Goal: Task Accomplishment & Management: Use online tool/utility

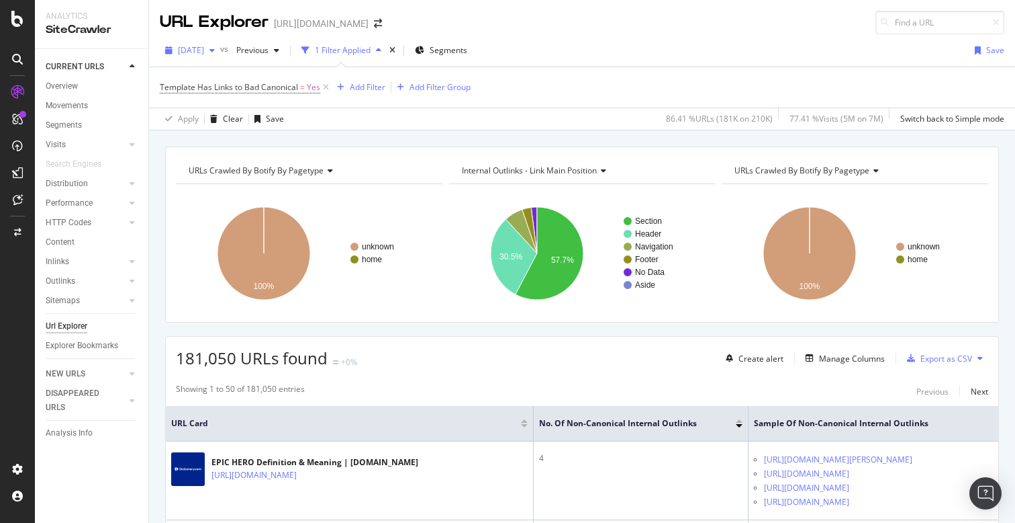
click at [220, 49] on div "button" at bounding box center [212, 50] width 16 height 8
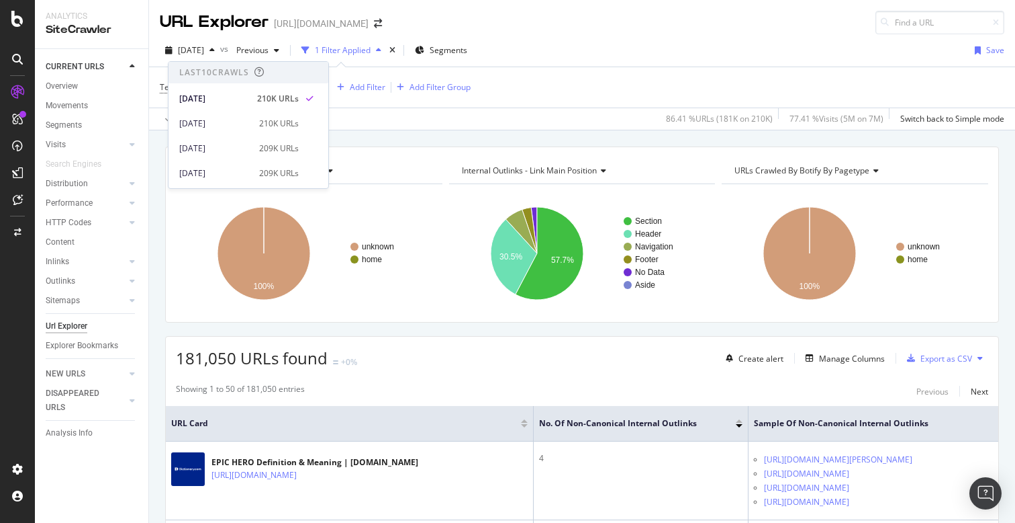
click at [386, 138] on div "URLs Crawled By Botify By pagetype Chart (by Value) Table Expand Export as CSV …" at bounding box center [582, 146] width 866 height 32
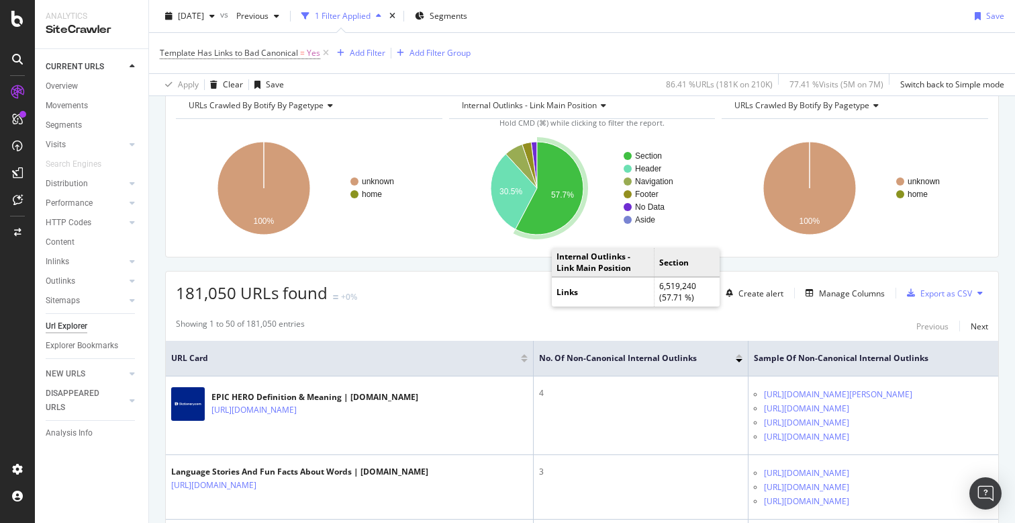
scroll to position [66, 0]
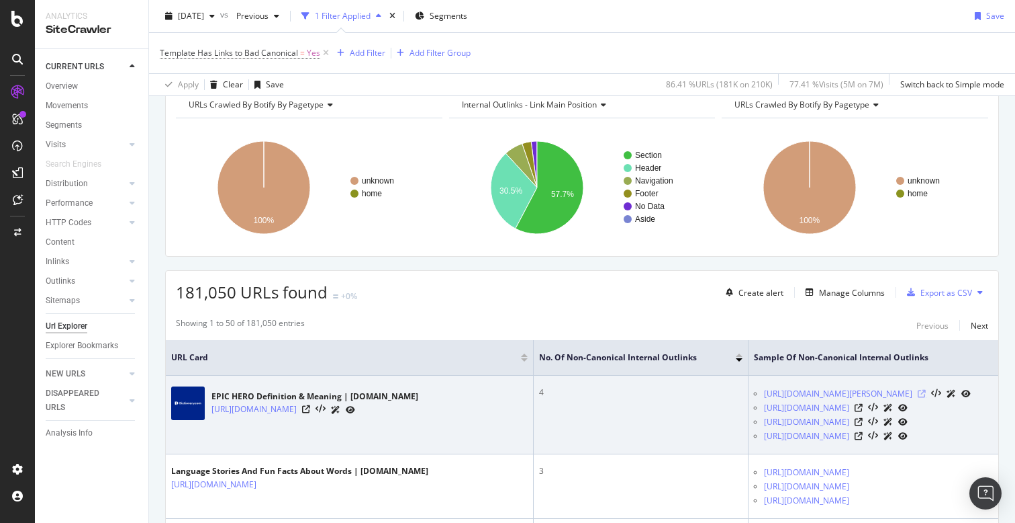
click at [918, 394] on icon at bounding box center [922, 394] width 8 height 8
click at [310, 409] on icon at bounding box center [306, 409] width 8 height 8
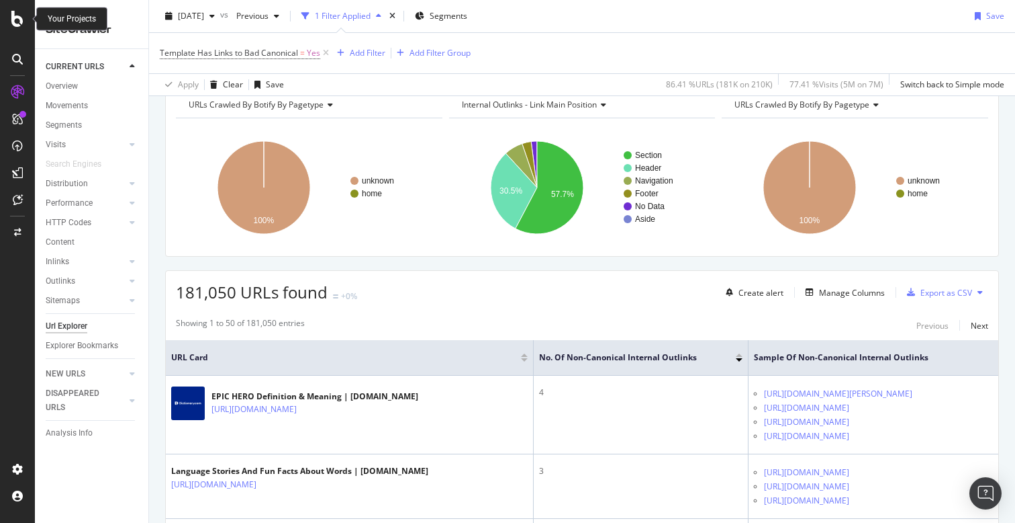
click at [13, 18] on icon at bounding box center [17, 19] width 12 height 16
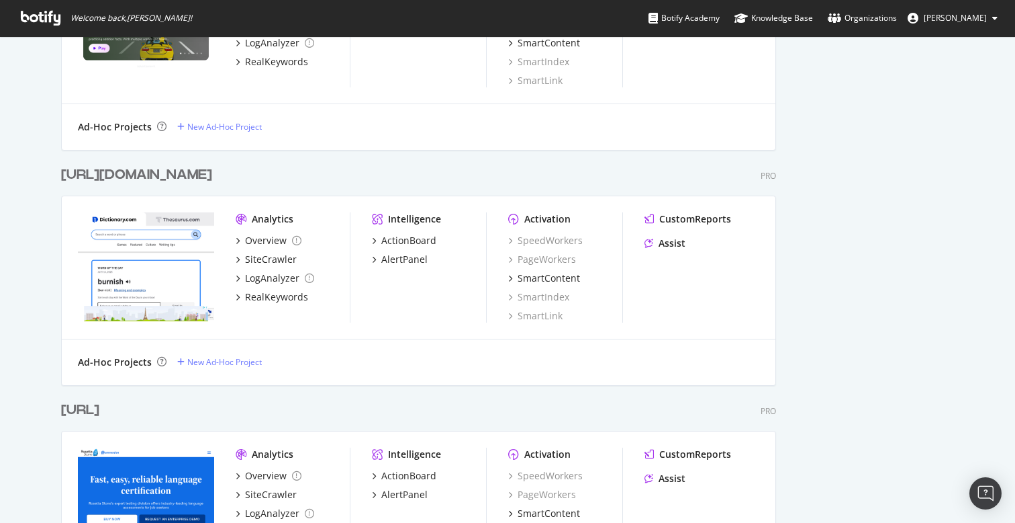
scroll to position [1449, 0]
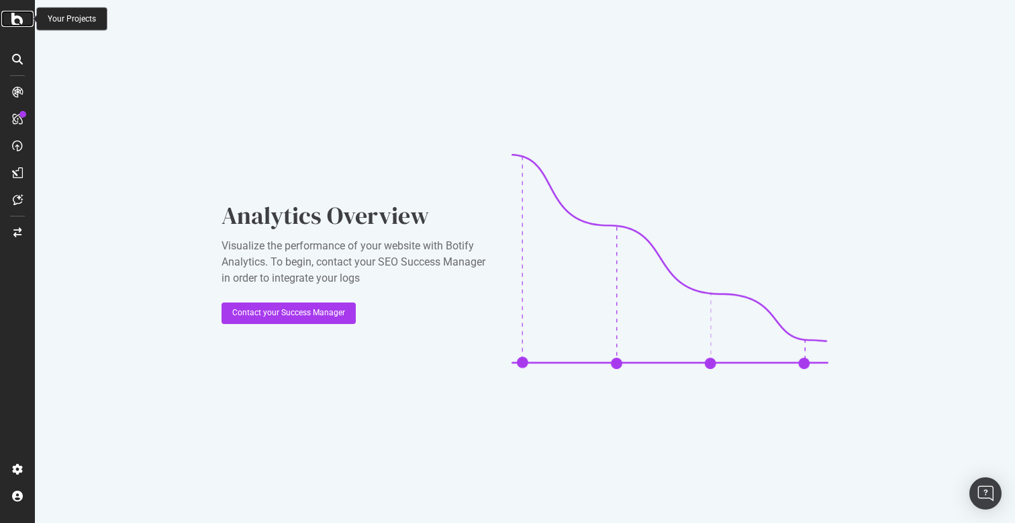
click at [11, 19] on icon at bounding box center [17, 19] width 12 height 16
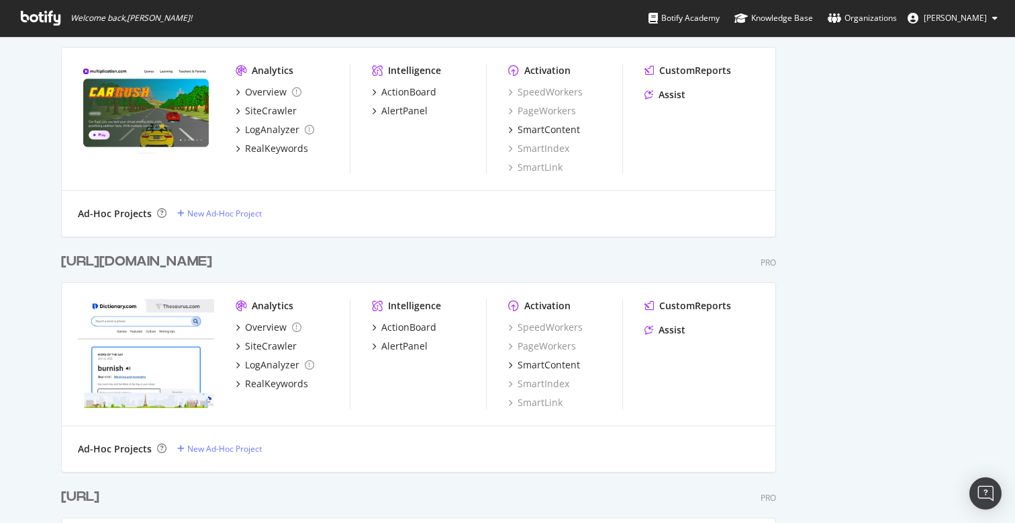
scroll to position [1313, 0]
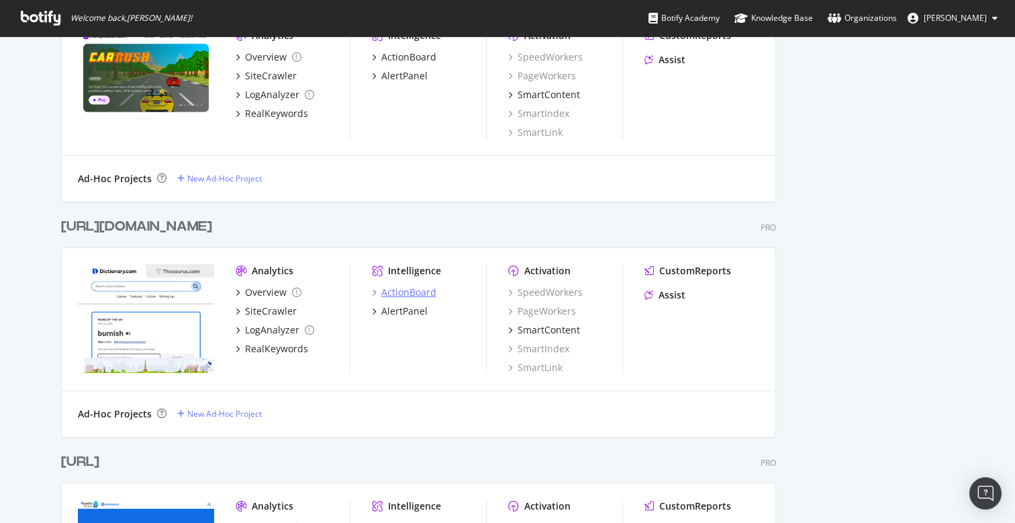
click at [404, 287] on div "ActionBoard" at bounding box center [408, 291] width 55 height 13
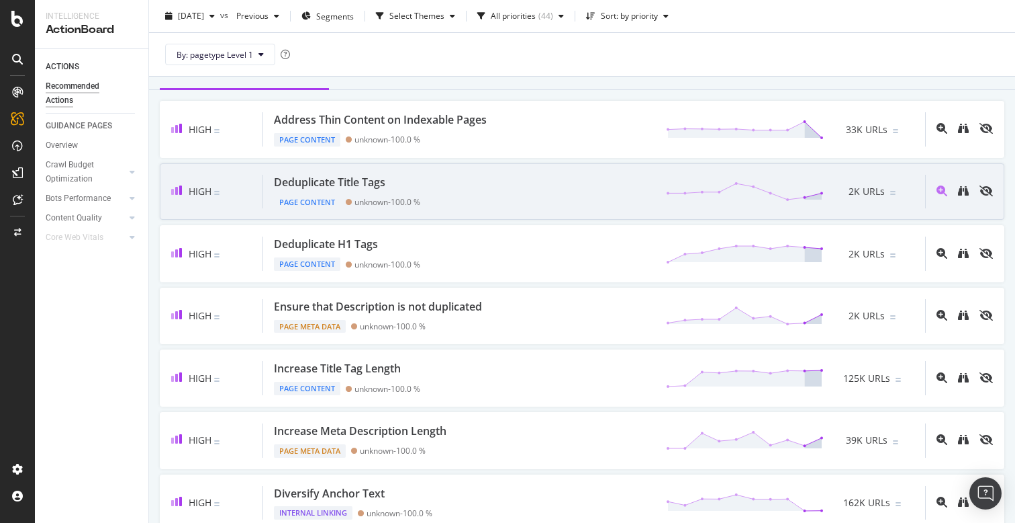
scroll to position [58, 0]
click at [964, 189] on icon "binoculars" at bounding box center [963, 189] width 11 height 11
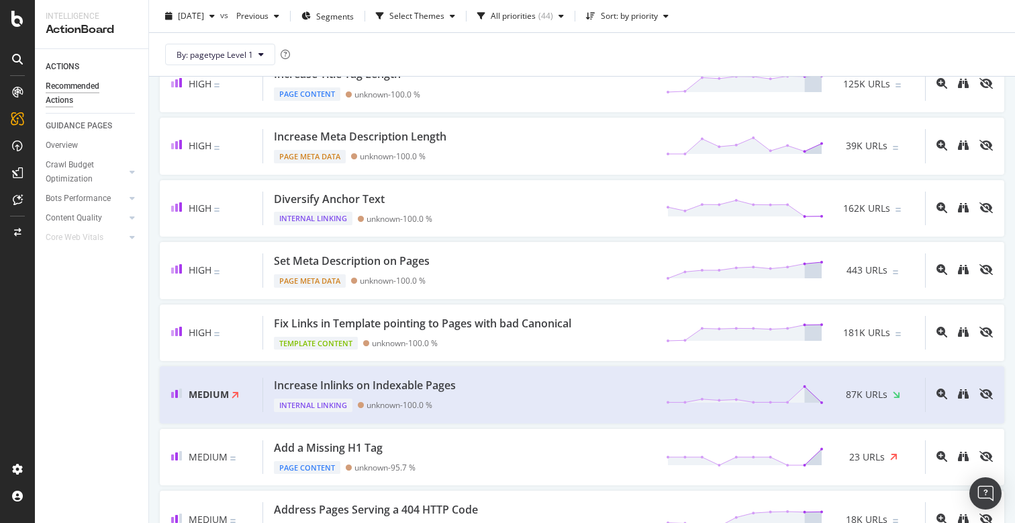
scroll to position [357, 0]
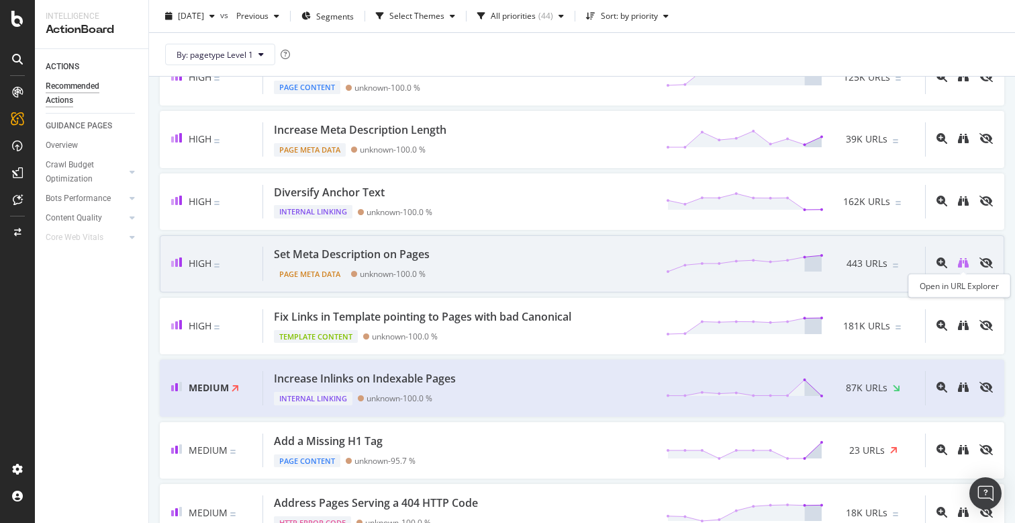
click at [964, 261] on icon "binoculars" at bounding box center [963, 262] width 11 height 11
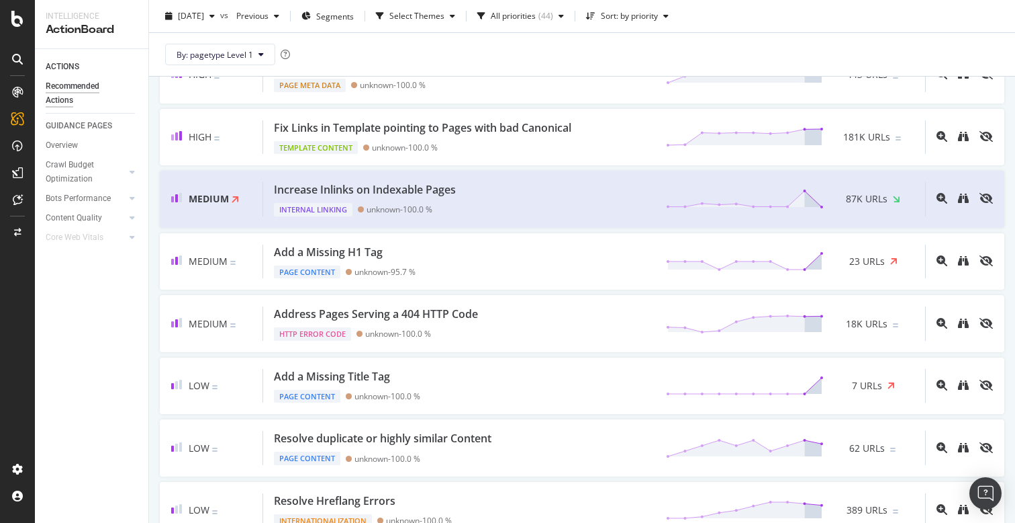
scroll to position [549, 0]
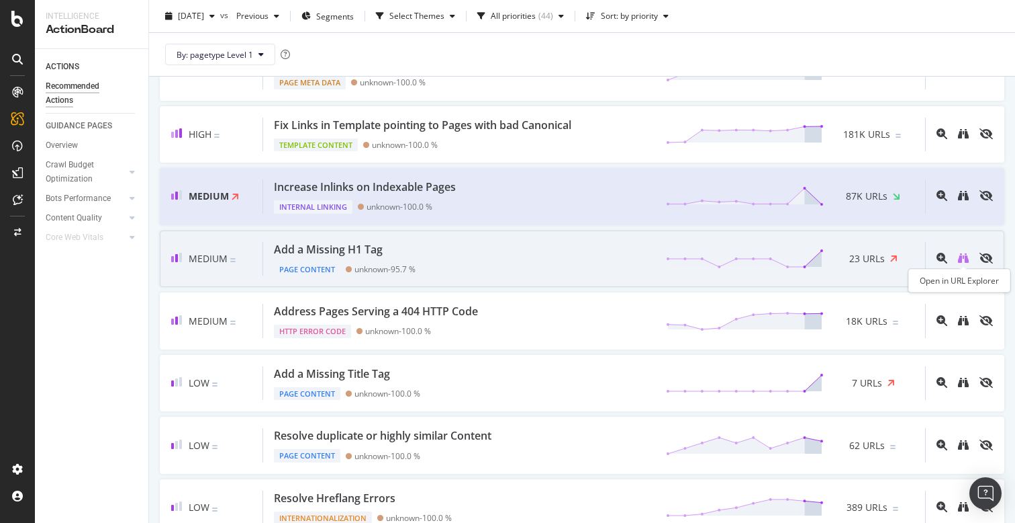
click at [965, 259] on icon "binoculars" at bounding box center [963, 258] width 11 height 11
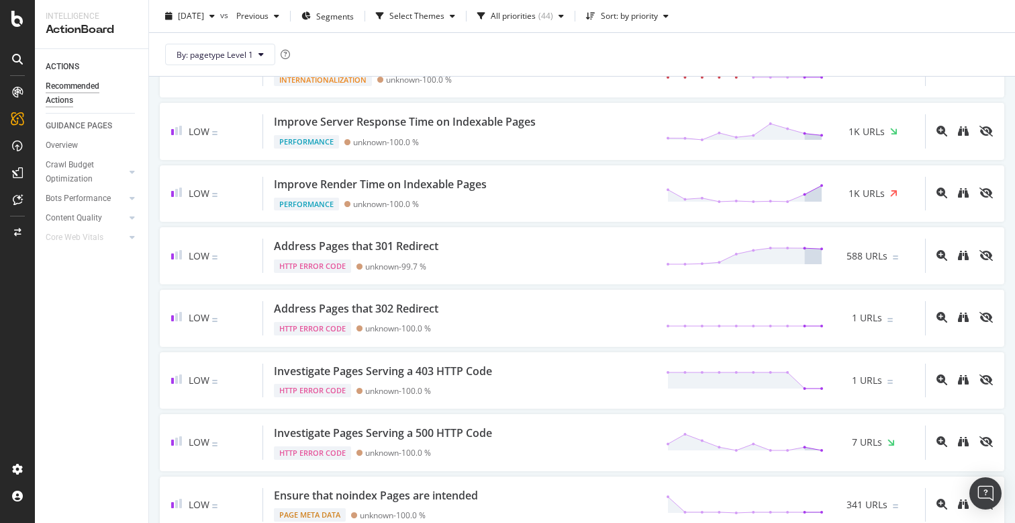
scroll to position [2126, 0]
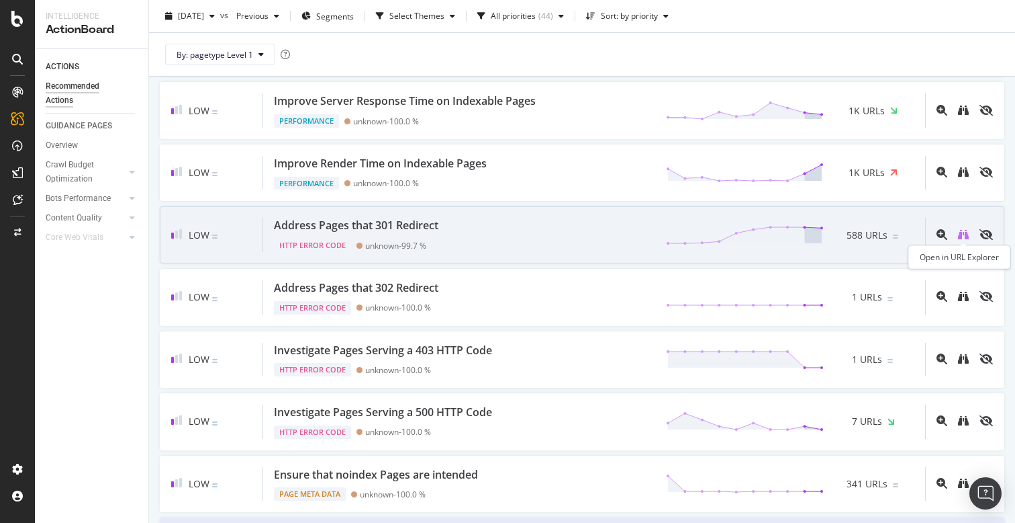
click at [959, 236] on icon "binoculars" at bounding box center [963, 234] width 11 height 11
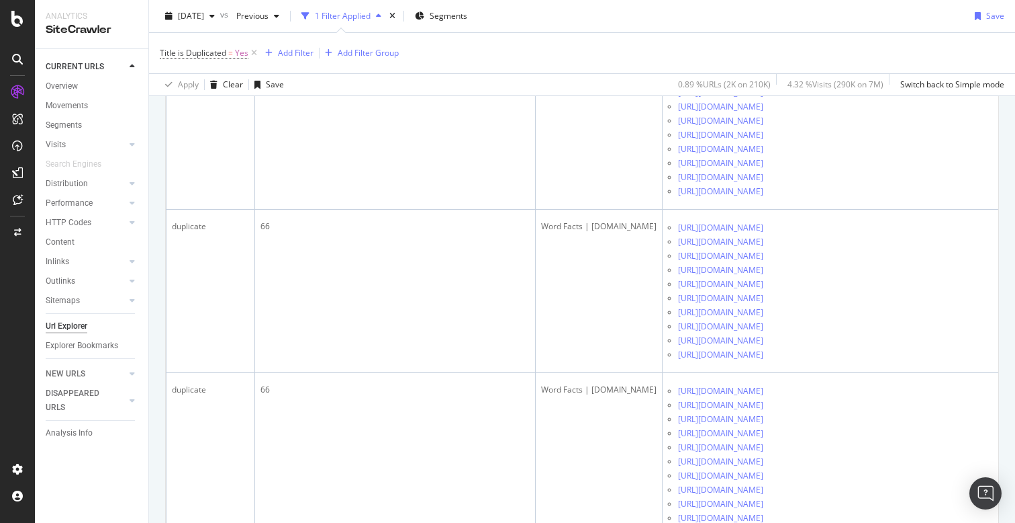
scroll to position [5188, 0]
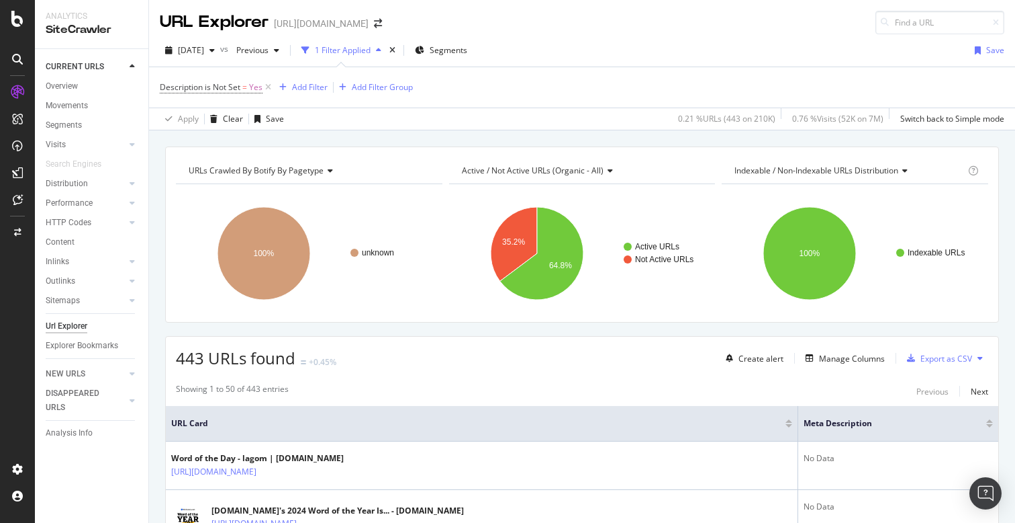
click at [560, 137] on div "URLs Crawled By Botify By pagetype Chart (by Value) Table Expand Export as CSV …" at bounding box center [582, 146] width 866 height 32
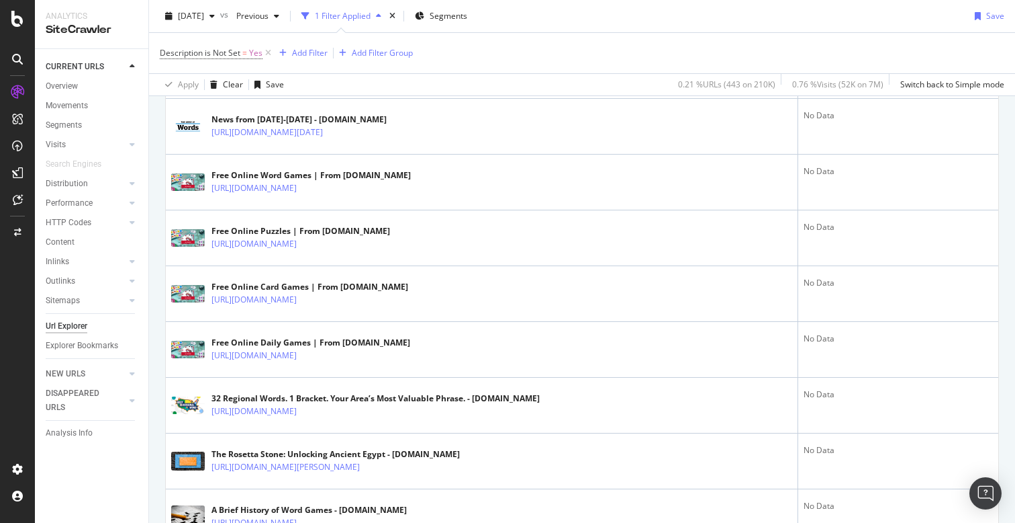
scroll to position [2424, 0]
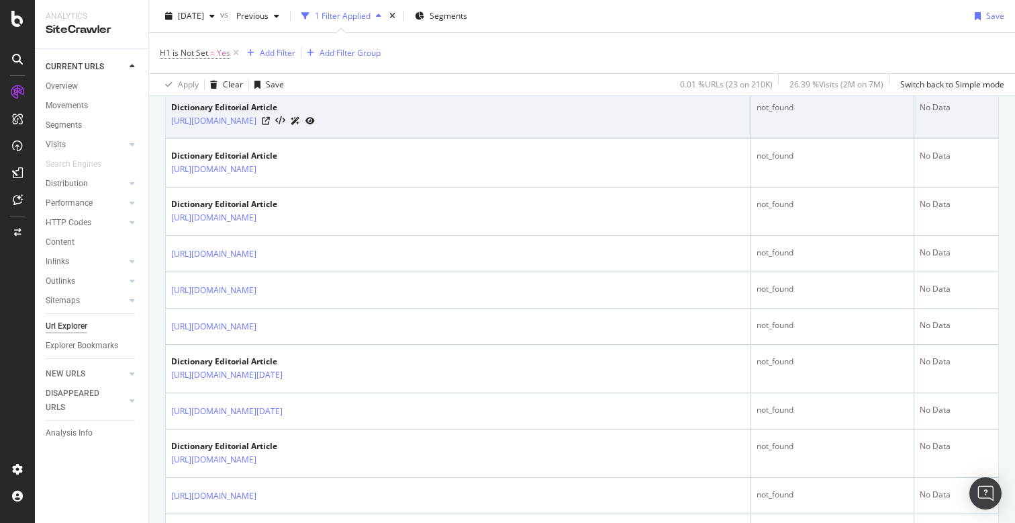
scroll to position [858, 0]
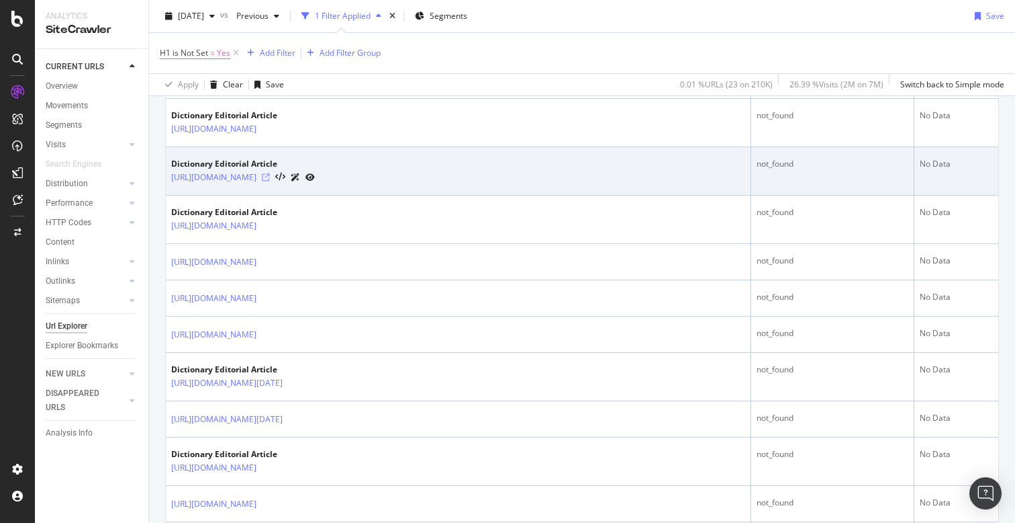
click at [270, 177] on icon at bounding box center [266, 177] width 8 height 8
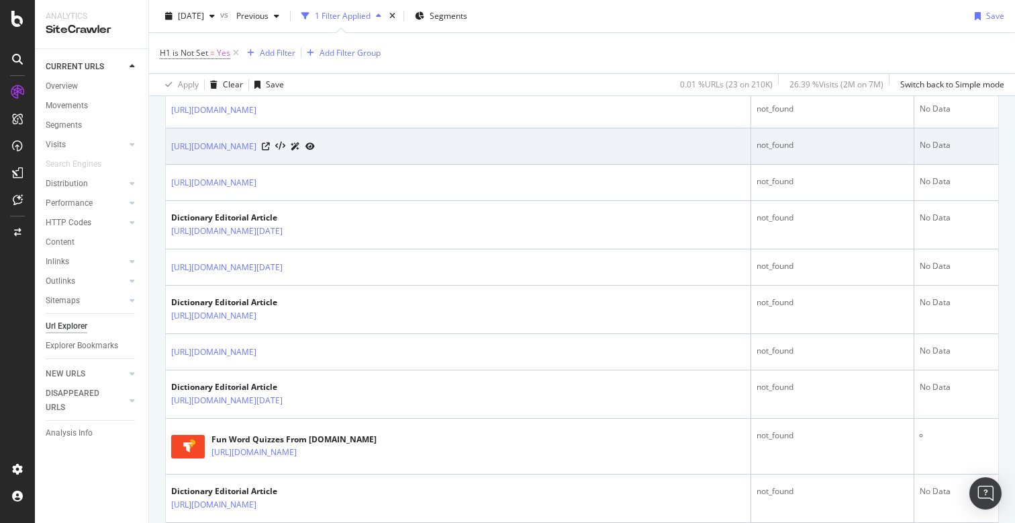
scroll to position [1036, 0]
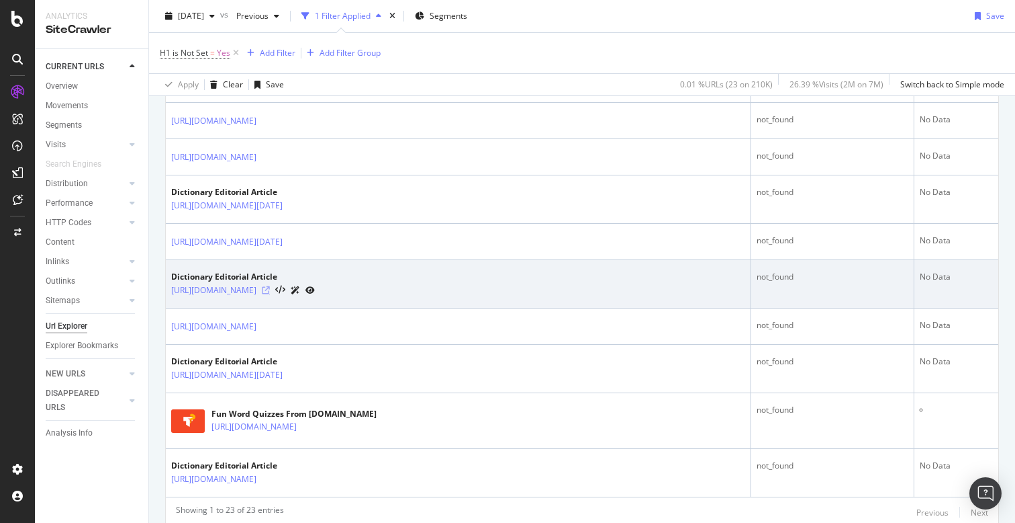
click at [270, 291] on icon at bounding box center [266, 290] width 8 height 8
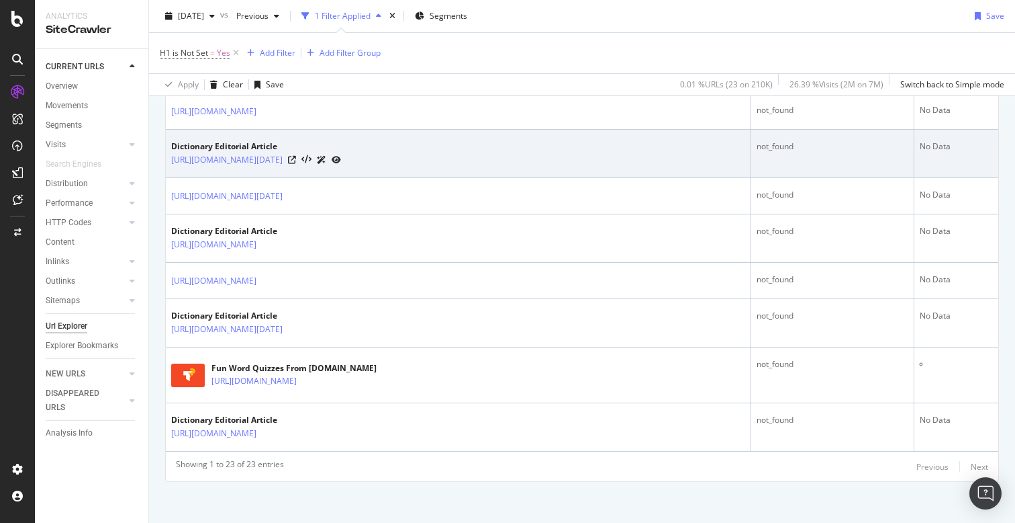
scroll to position [1088, 0]
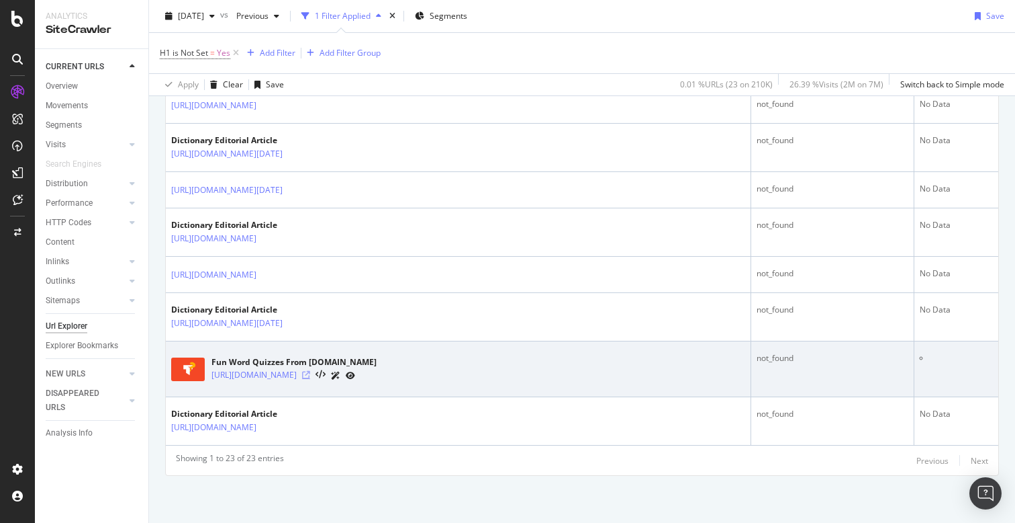
click at [310, 376] on icon at bounding box center [306, 375] width 8 height 8
